Goal: Transaction & Acquisition: Purchase product/service

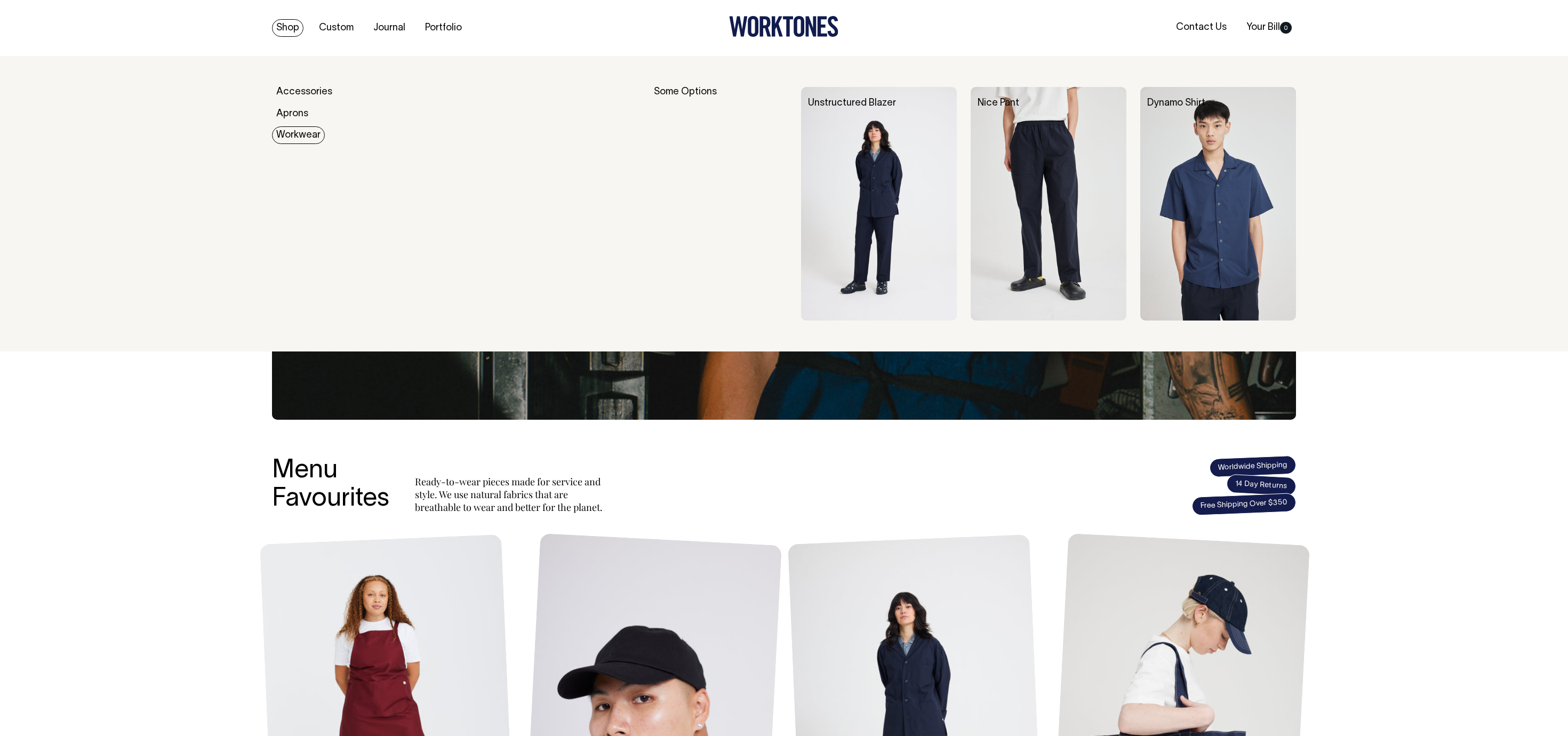
click at [292, 133] on link "Workwear" at bounding box center [298, 135] width 53 height 18
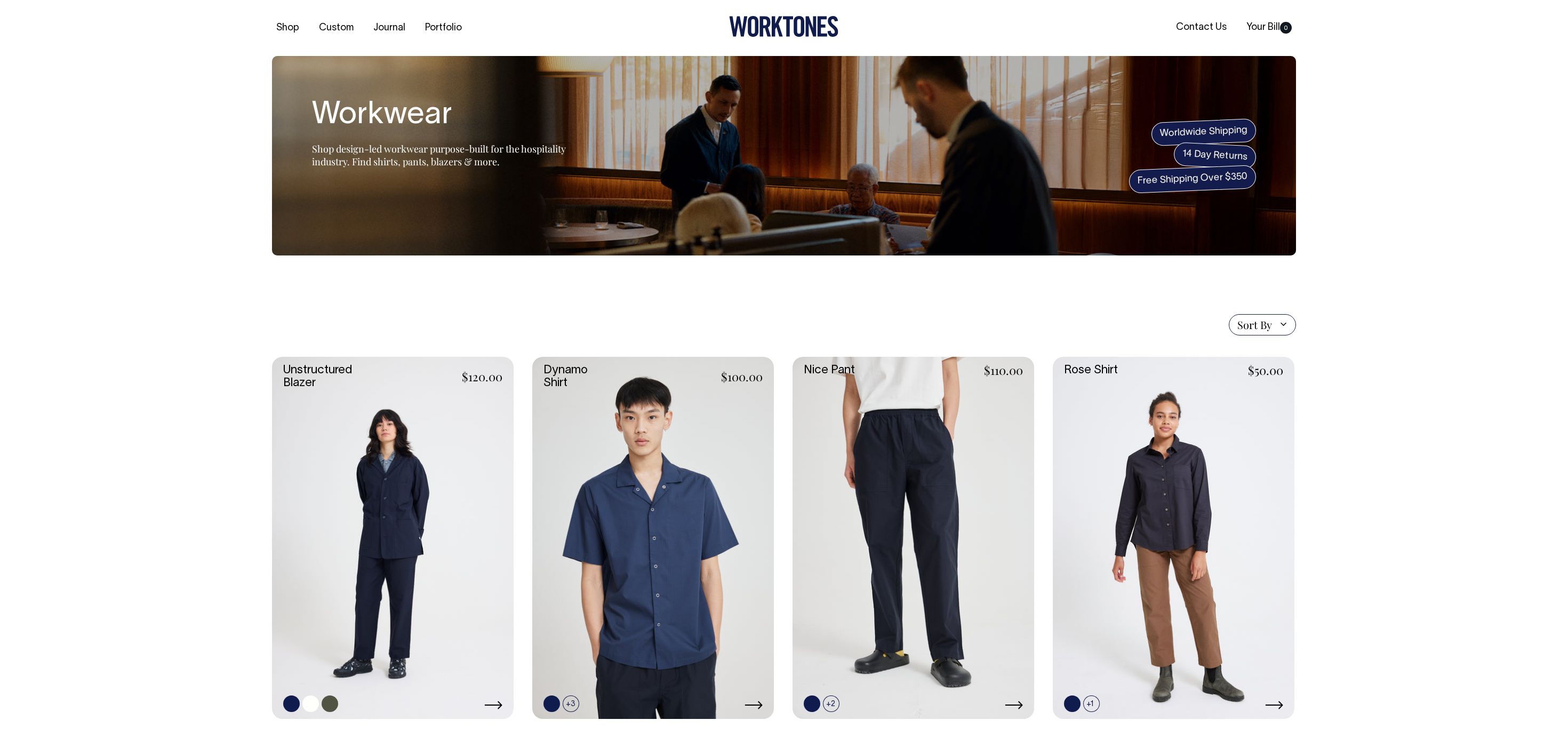
click at [425, 511] on link at bounding box center [392, 538] width 242 height 363
